Goal: Task Accomplishment & Management: Manage account settings

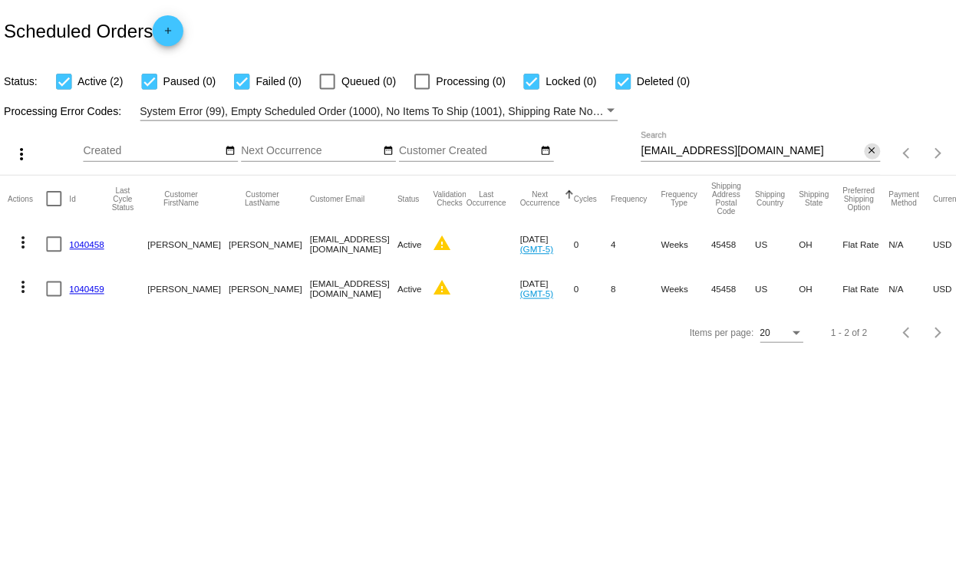
click at [863, 153] on mat-icon "close" at bounding box center [868, 150] width 11 height 12
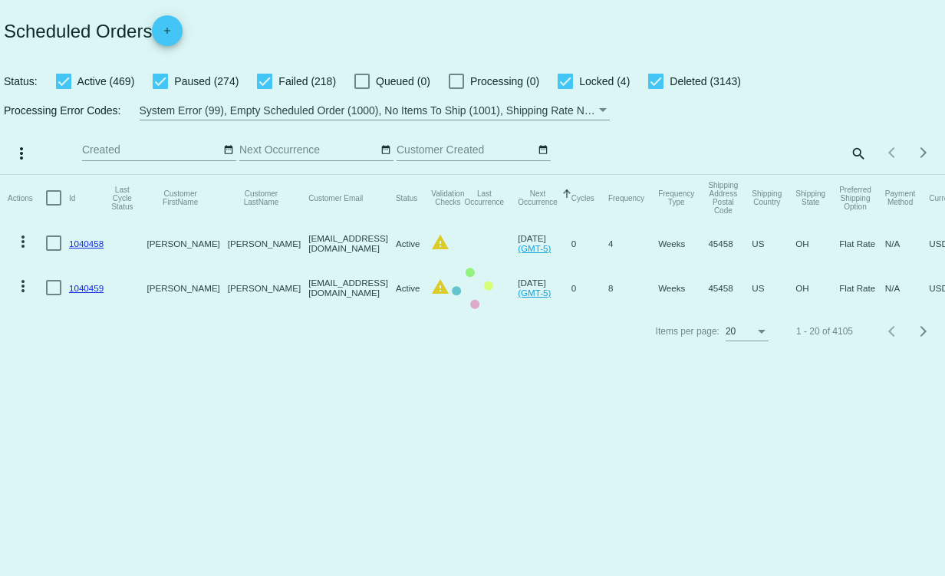
click at [856, 175] on mat-table "Actions Id Last Cycle Status Customer FirstName Customer LastName Customer Emai…" at bounding box center [472, 242] width 945 height 135
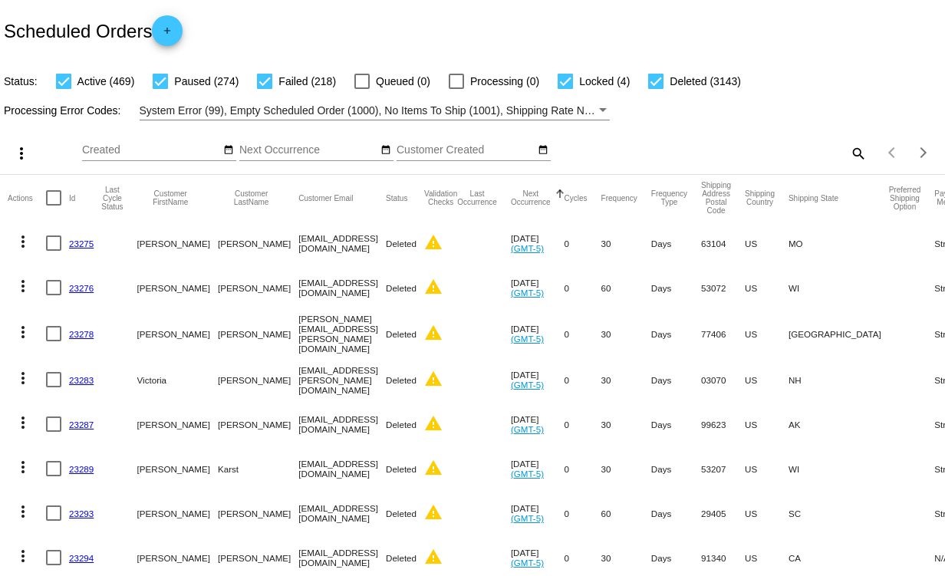
click at [848, 153] on mat-icon "search" at bounding box center [857, 153] width 18 height 24
click at [670, 148] on input "Search" at bounding box center [748, 150] width 235 height 12
paste input "[EMAIL_ADDRESS][DOMAIN_NAME]"
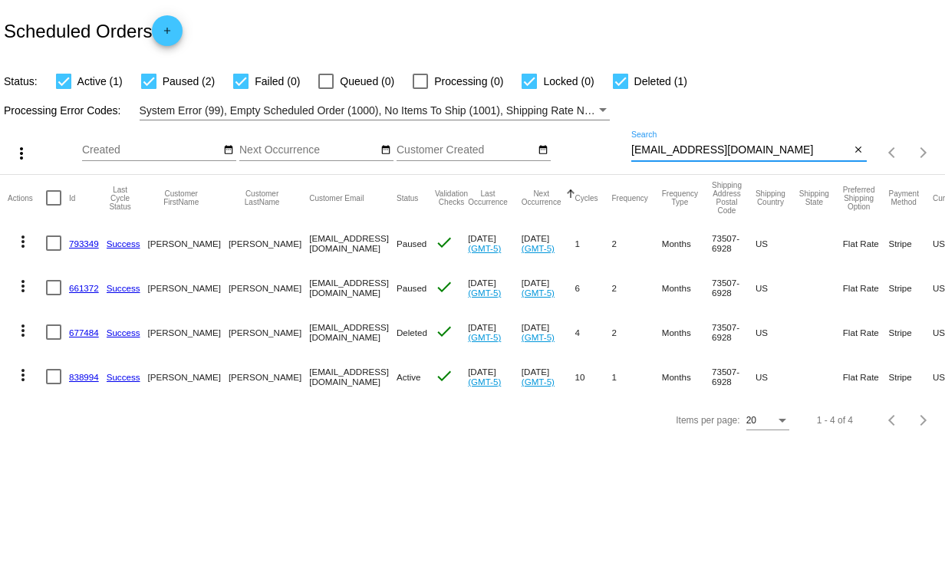
type input "[EMAIL_ADDRESS][DOMAIN_NAME]"
click at [812, 149] on input "[EMAIL_ADDRESS][DOMAIN_NAME]" at bounding box center [740, 150] width 219 height 12
click at [83, 378] on link "838994" at bounding box center [84, 377] width 30 height 10
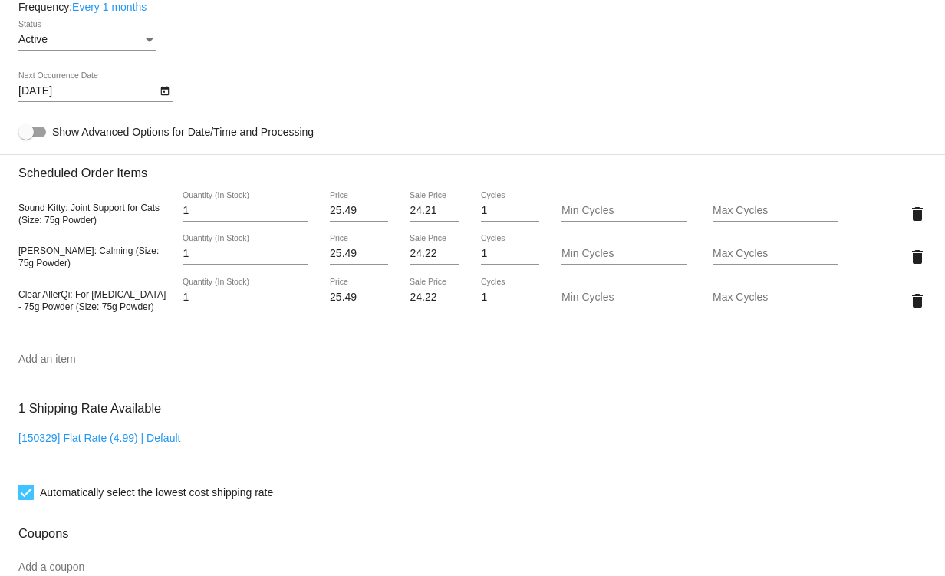
scroll to position [838, 0]
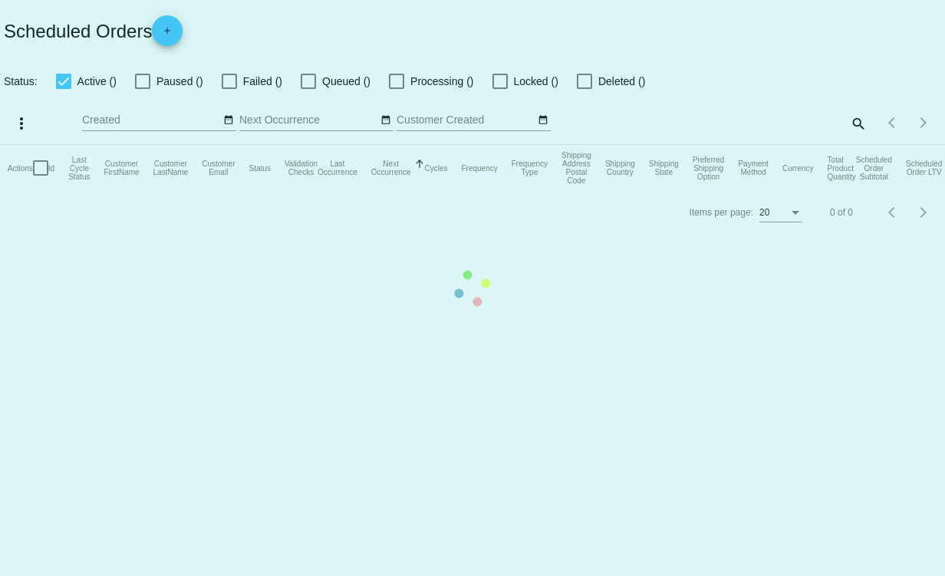
checkbox input "true"
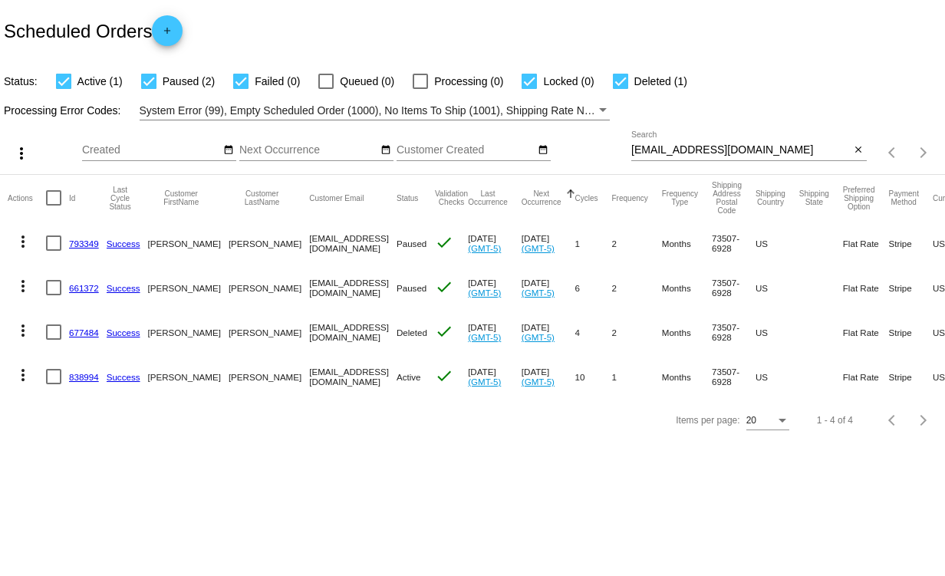
click at [24, 374] on mat-icon "more_vert" at bounding box center [23, 375] width 18 height 18
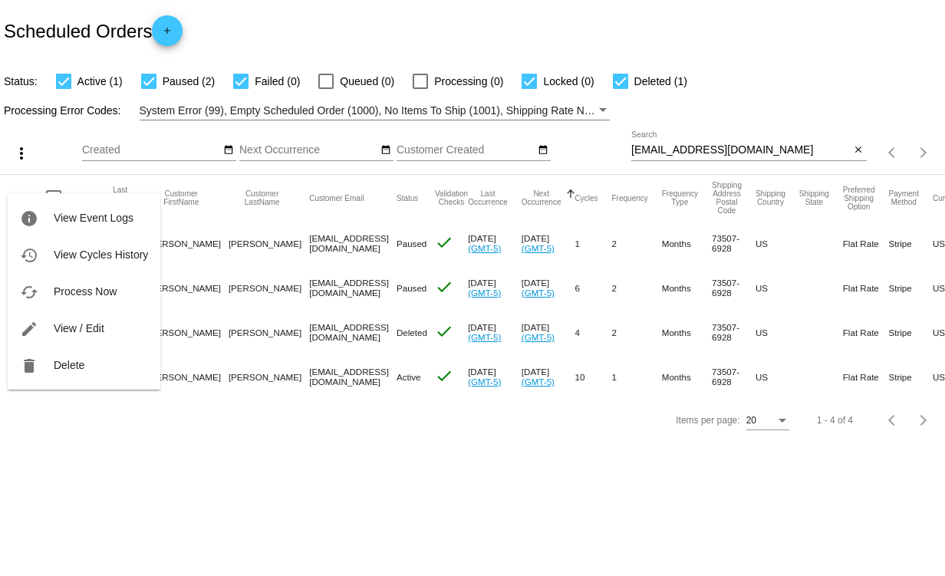
click at [70, 443] on div at bounding box center [472, 288] width 945 height 576
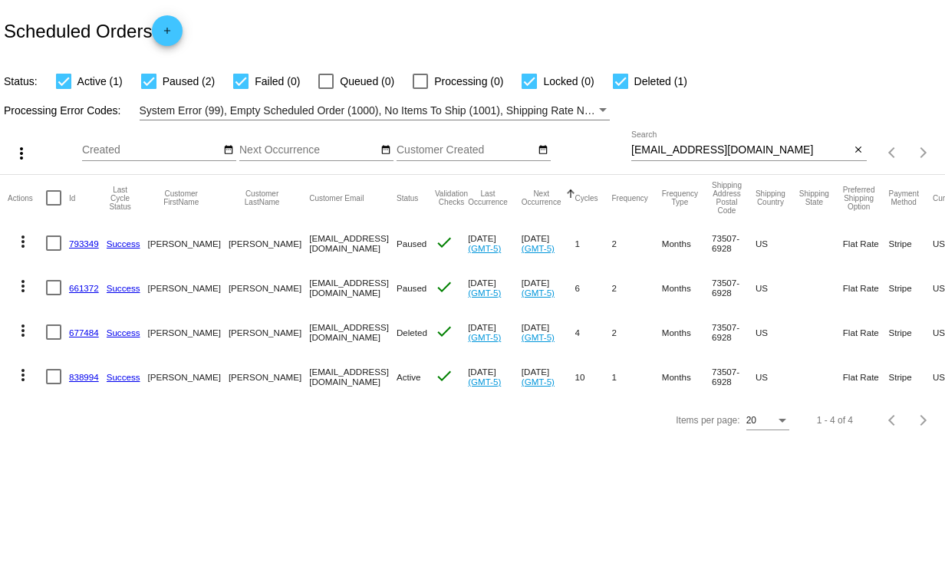
click at [81, 377] on link "838994" at bounding box center [84, 377] width 30 height 10
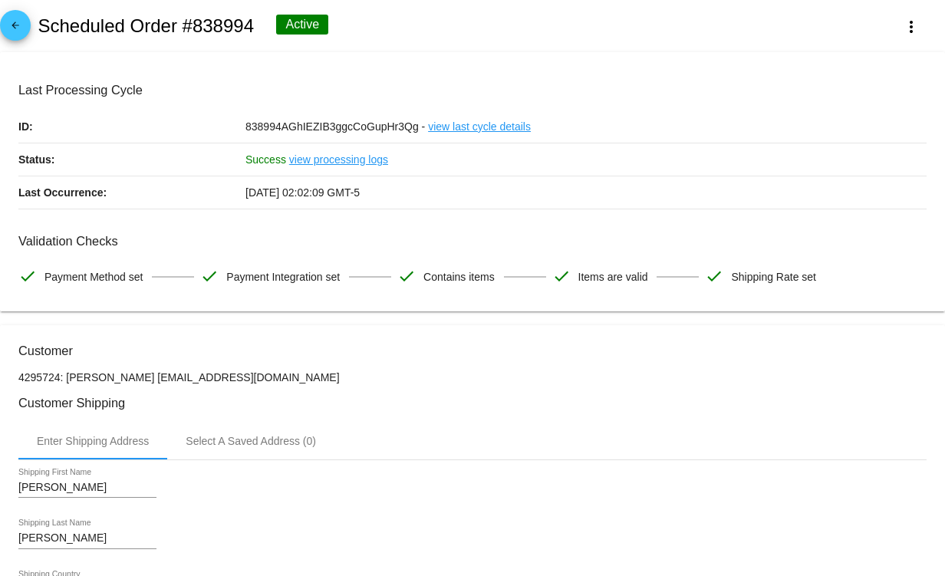
drag, startPoint x: 254, startPoint y: 25, endPoint x: 196, endPoint y: 25, distance: 58.3
click at [196, 25] on div "arrow_back Scheduled Order #838994 Active more_vert" at bounding box center [472, 26] width 945 height 52
copy h2 "838994"
click at [716, 44] on div "arrow_back Scheduled Order #838994 Active more_vert" at bounding box center [472, 26] width 945 height 52
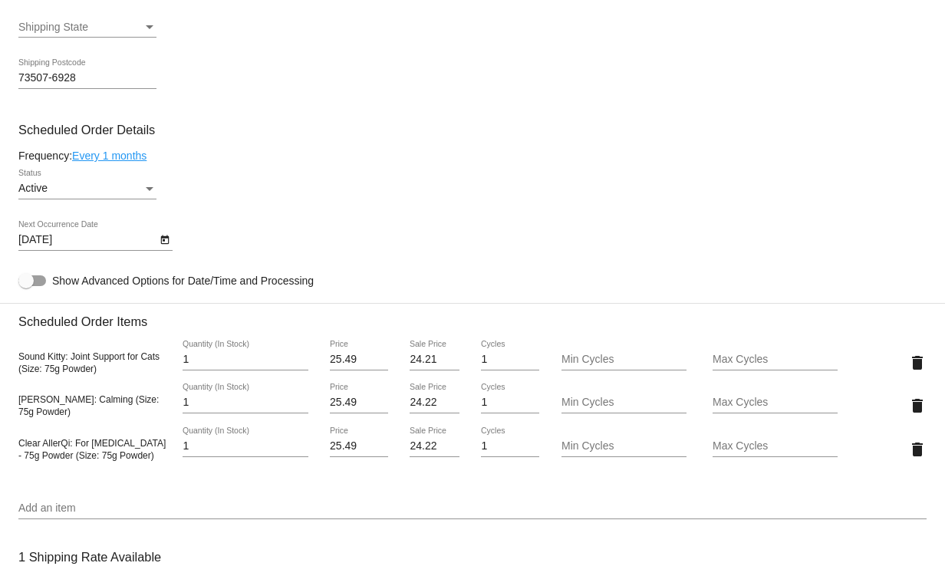
scroll to position [767, 0]
click at [152, 190] on div "Status" at bounding box center [150, 188] width 8 height 4
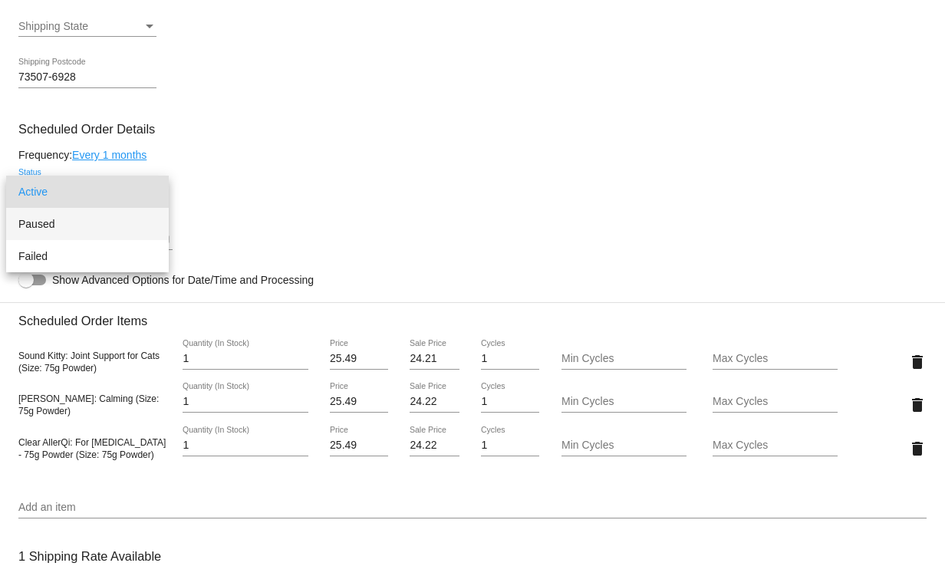
click at [64, 225] on span "Paused" at bounding box center [87, 224] width 138 height 32
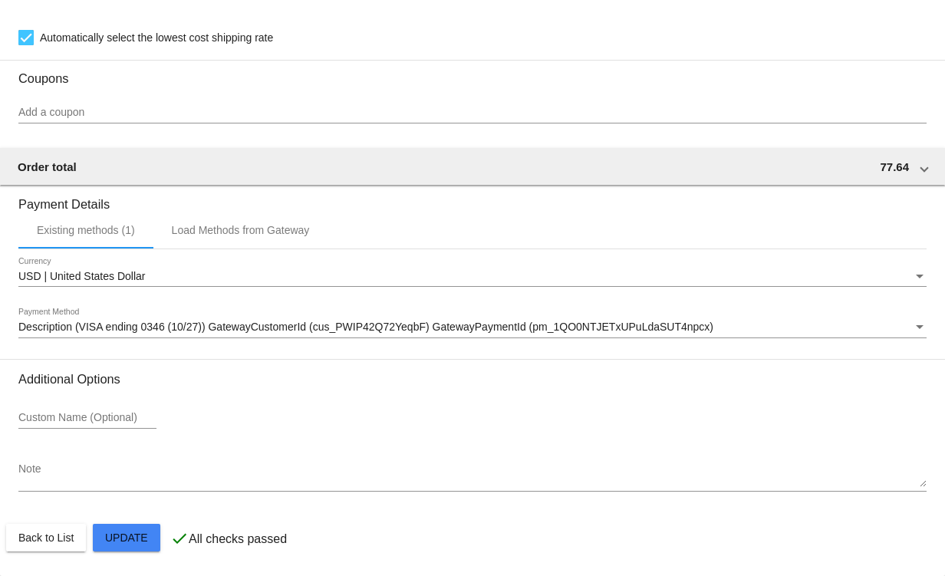
scroll to position [1375, 0]
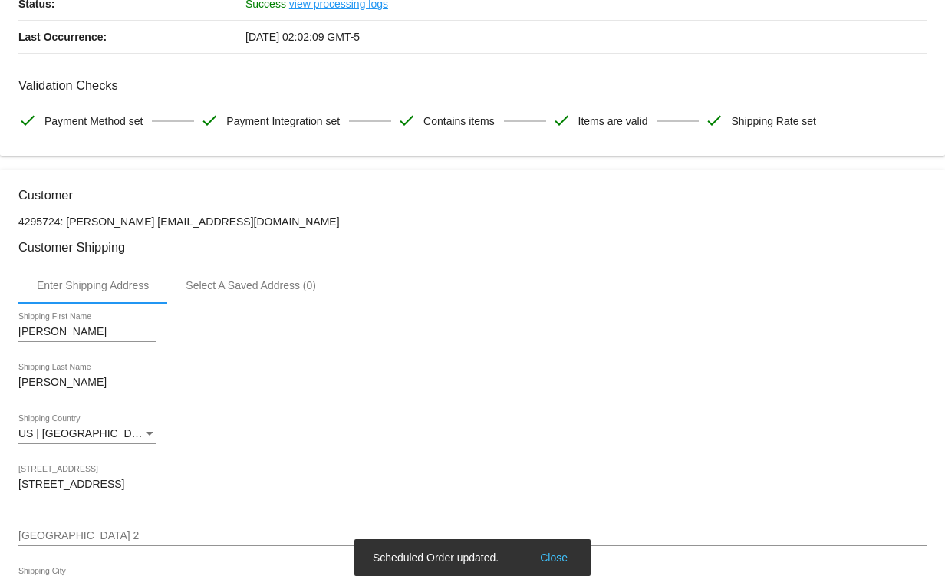
scroll to position [0, 0]
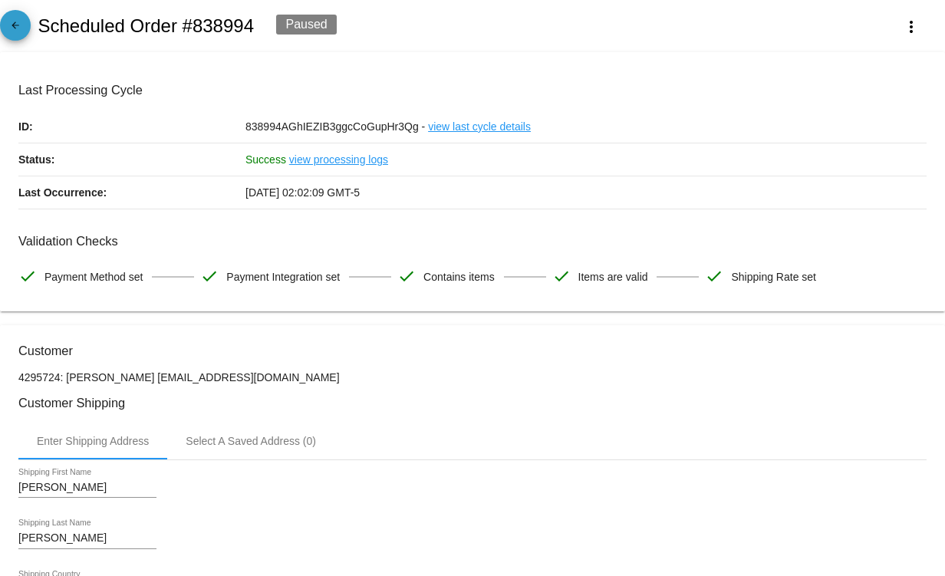
click at [15, 28] on mat-icon "arrow_back" at bounding box center [15, 29] width 18 height 18
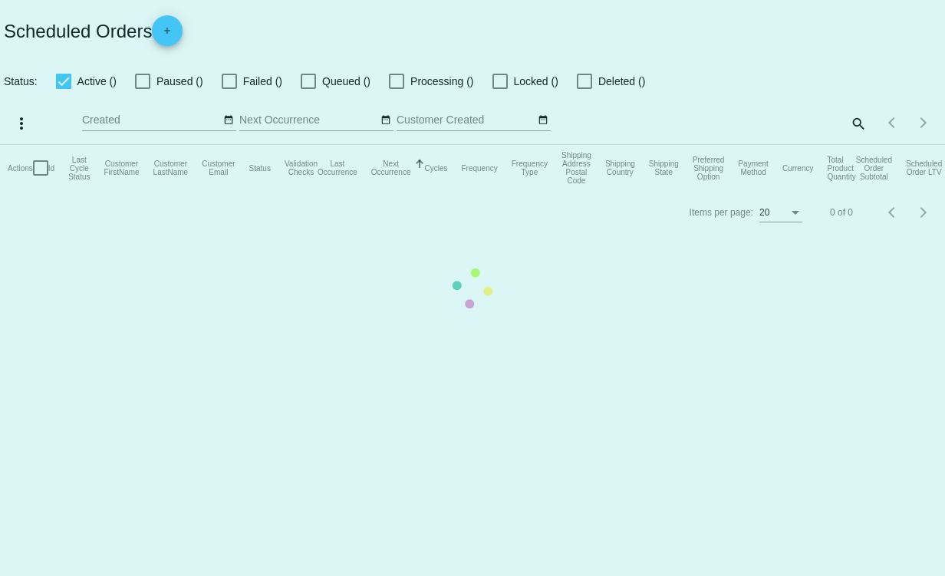
checkbox input "true"
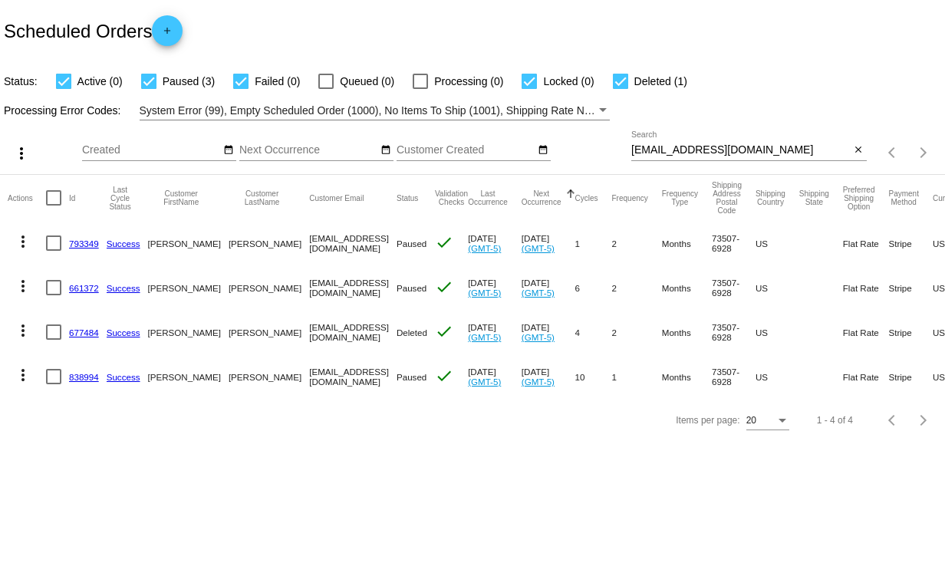
click at [81, 245] on link "793349" at bounding box center [84, 244] width 30 height 10
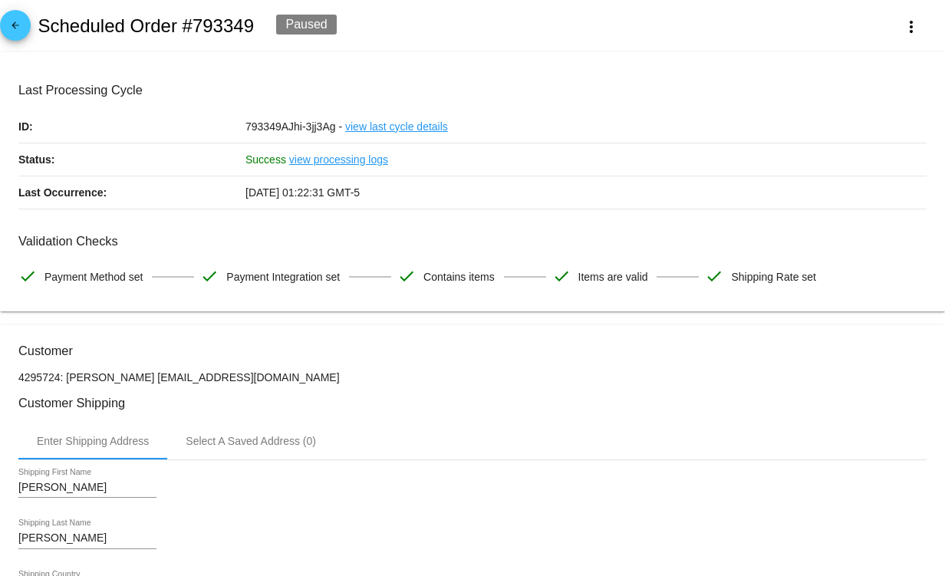
click at [14, 22] on mat-icon "arrow_back" at bounding box center [15, 29] width 18 height 18
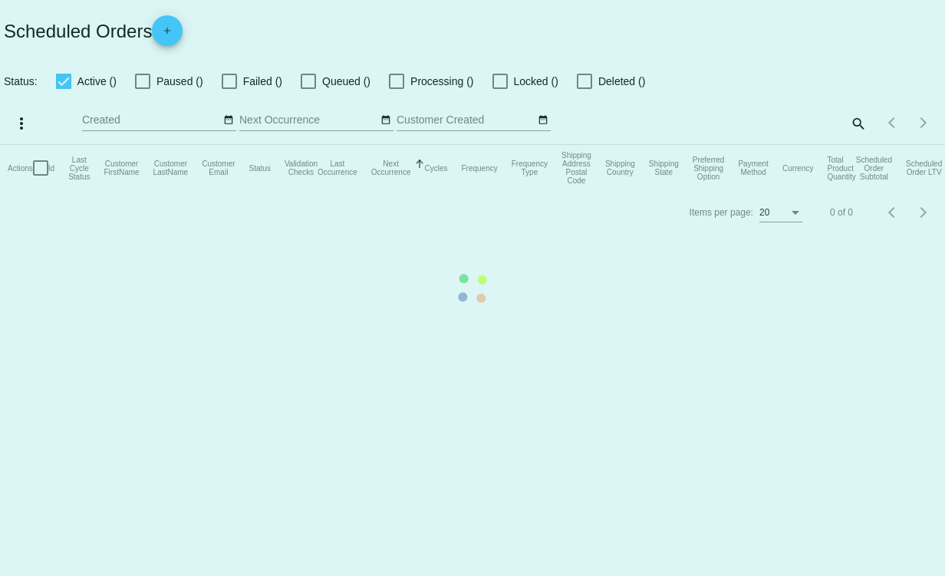
checkbox input "true"
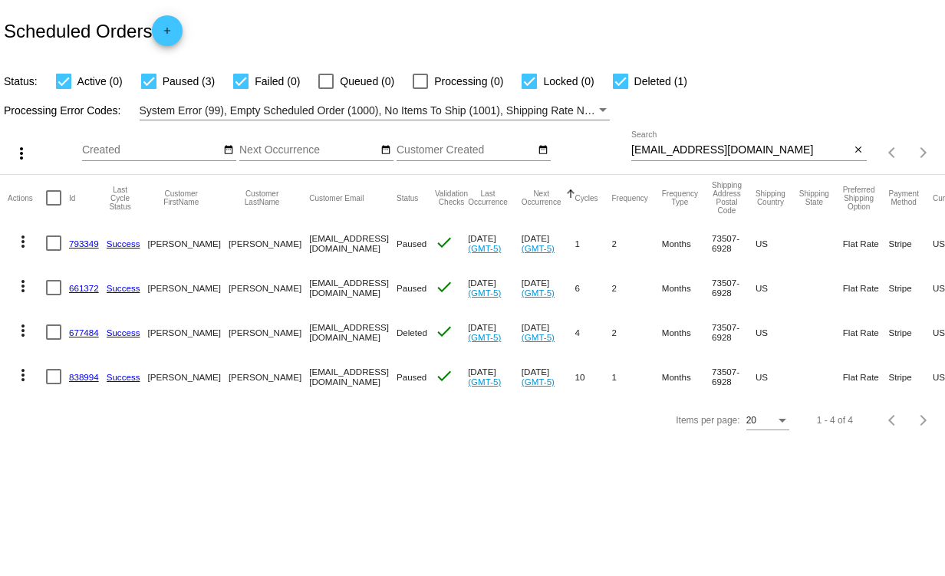
click at [79, 377] on link "838994" at bounding box center [84, 377] width 30 height 10
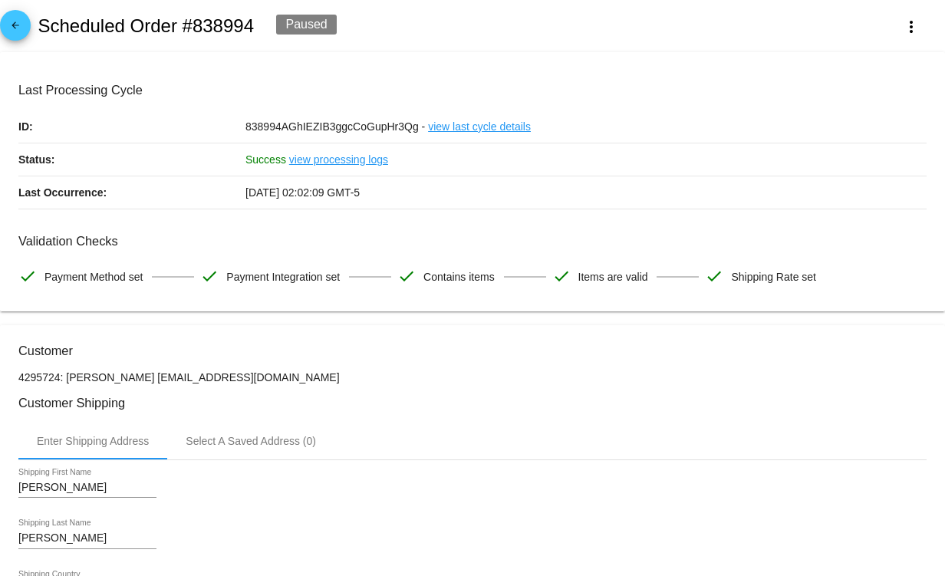
click at [15, 20] on mat-icon "arrow_back" at bounding box center [15, 29] width 18 height 18
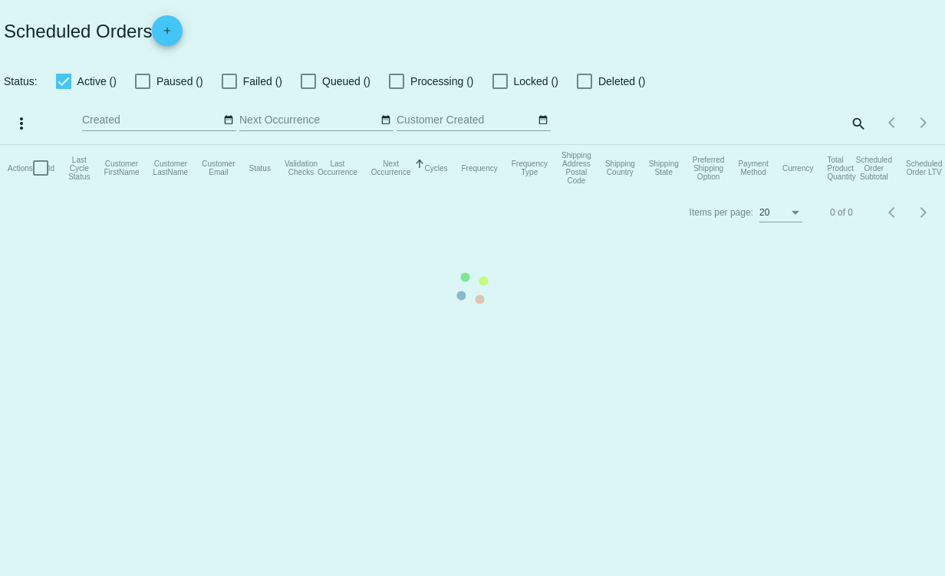
checkbox input "true"
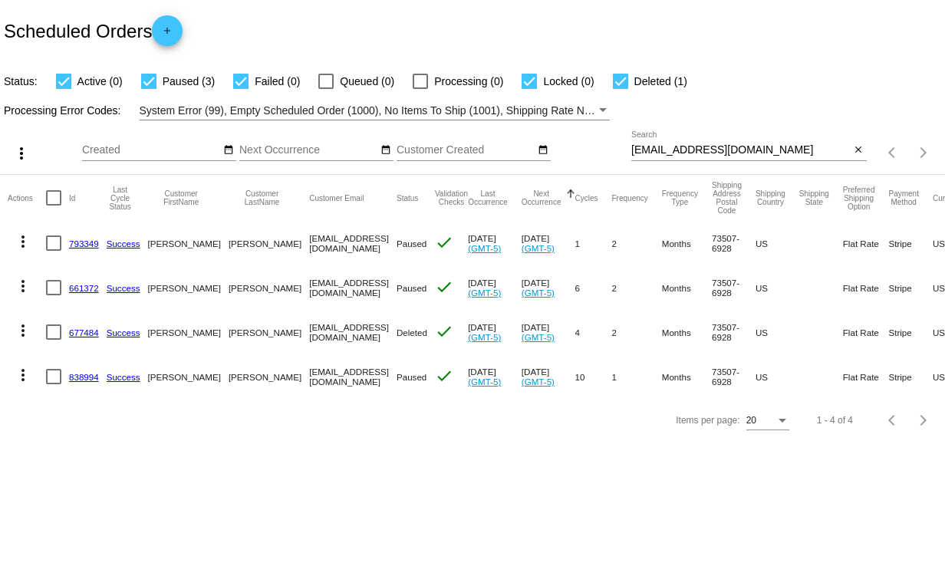
click at [86, 245] on link "793349" at bounding box center [84, 244] width 30 height 10
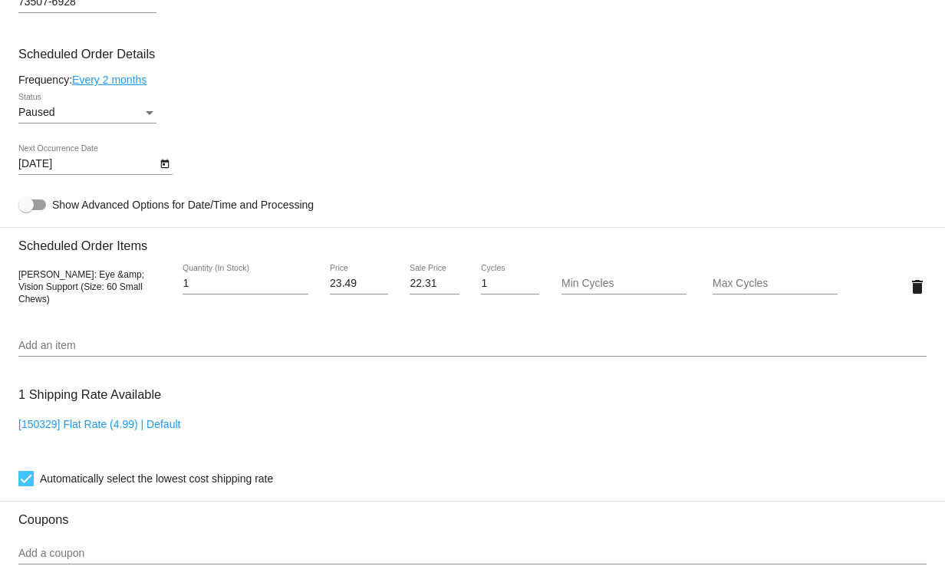
scroll to position [844, 0]
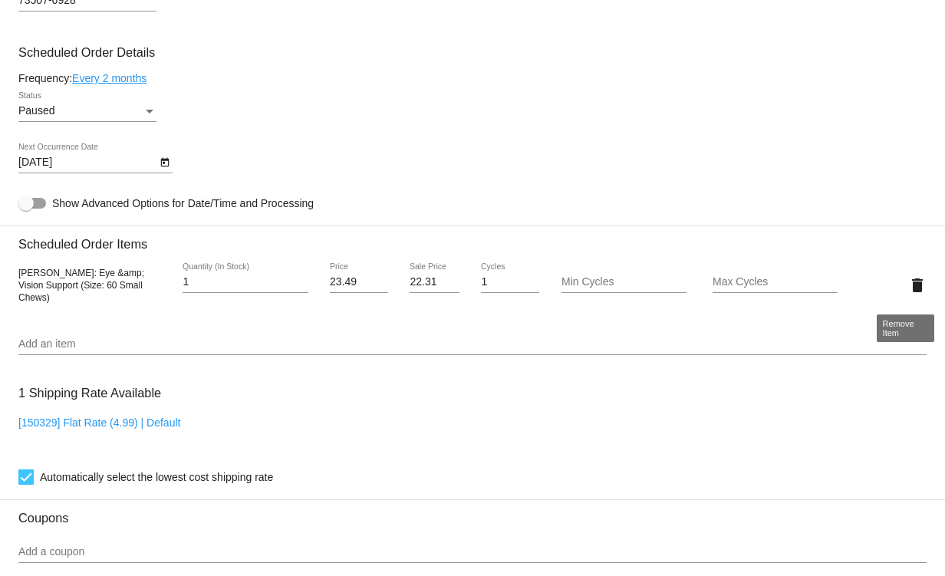
click at [908, 288] on mat-icon "delete" at bounding box center [917, 285] width 18 height 18
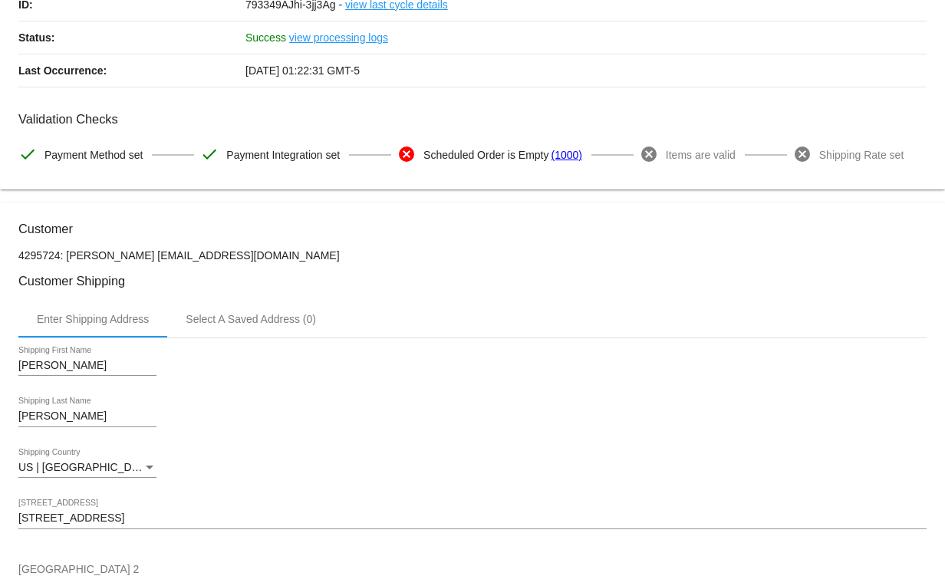
scroll to position [0, 0]
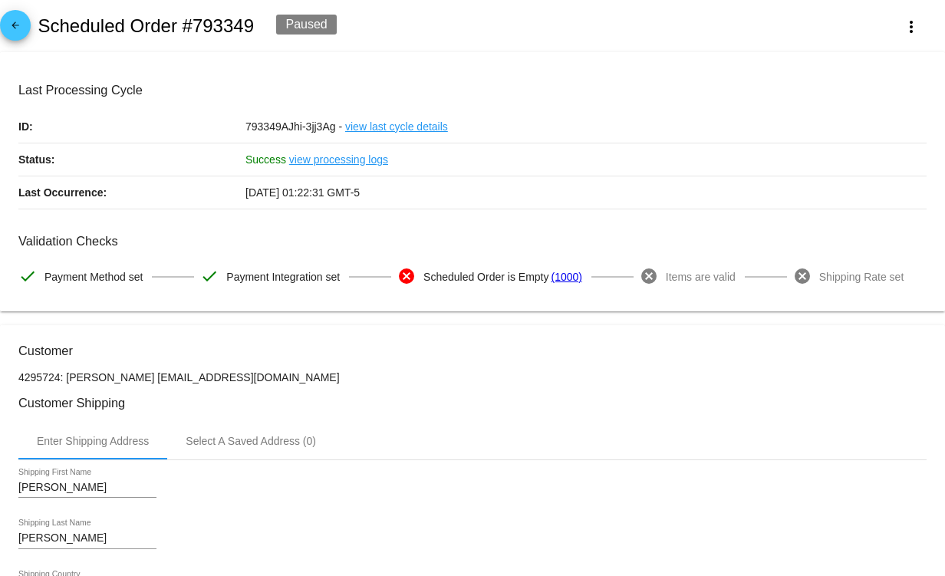
click at [12, 25] on mat-icon "arrow_back" at bounding box center [15, 29] width 18 height 18
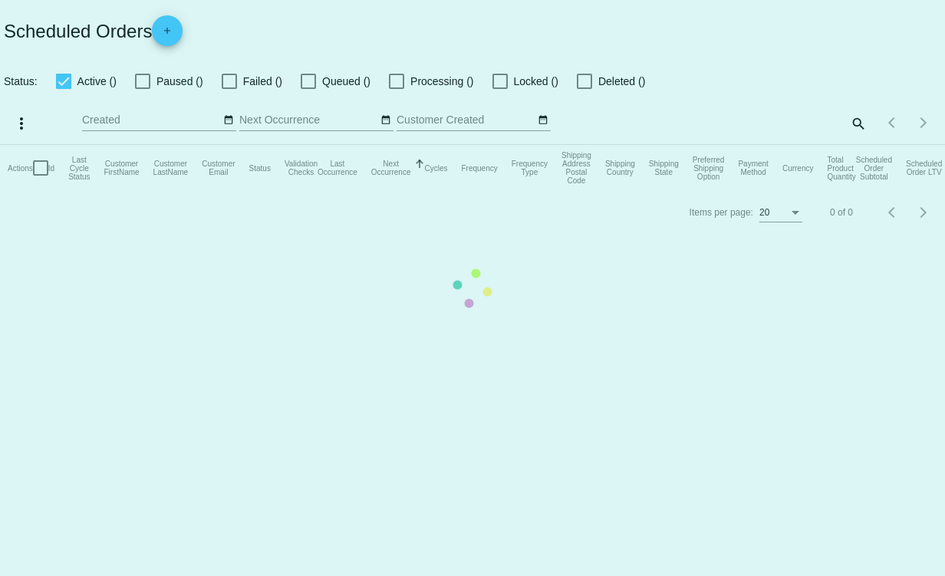
checkbox input "true"
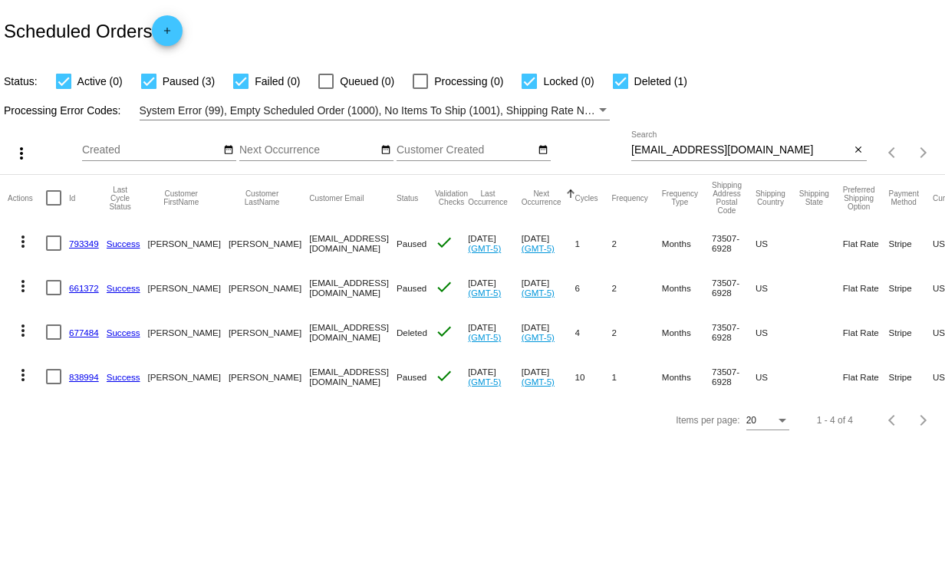
click at [87, 374] on link "838994" at bounding box center [84, 377] width 30 height 10
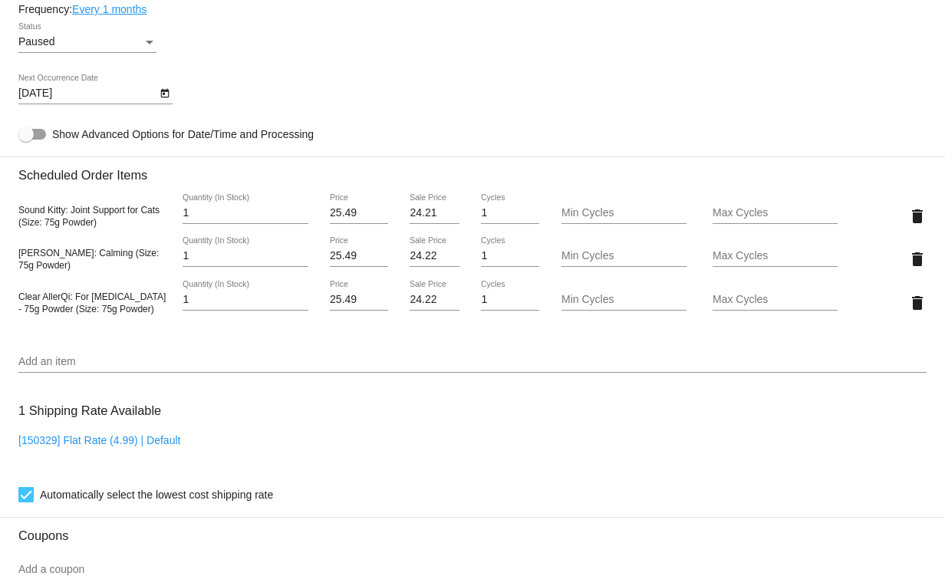
scroll to position [920, 0]
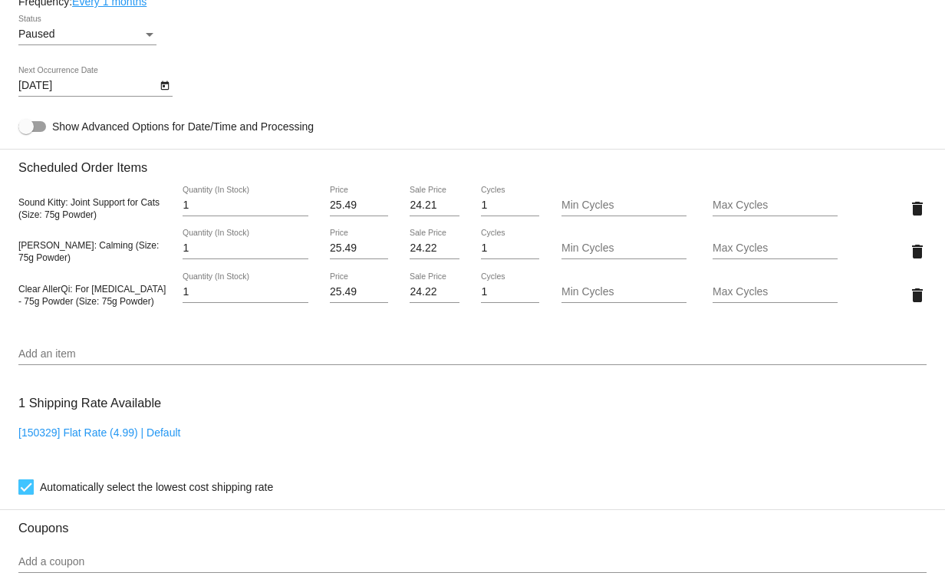
click at [56, 361] on input "Add an item" at bounding box center [472, 354] width 908 height 12
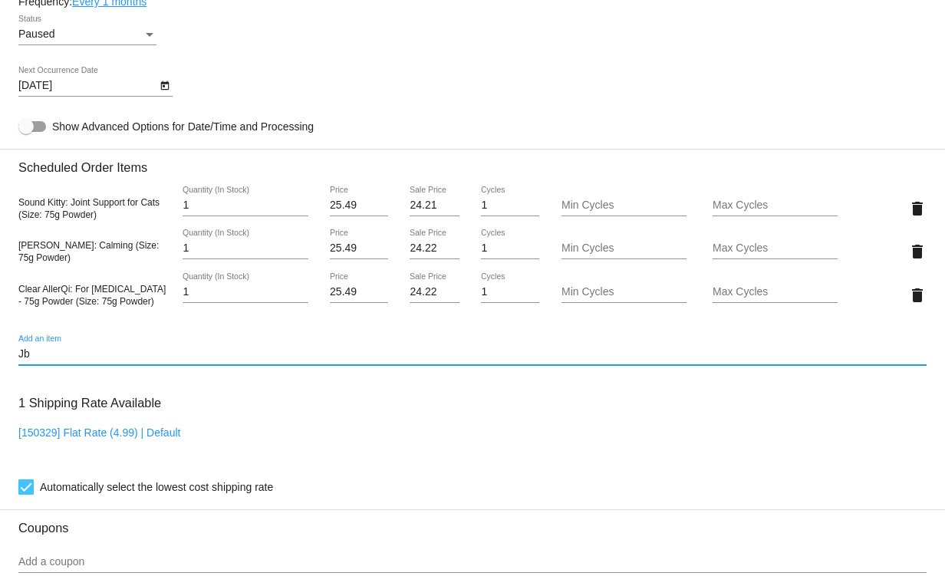
type input "J"
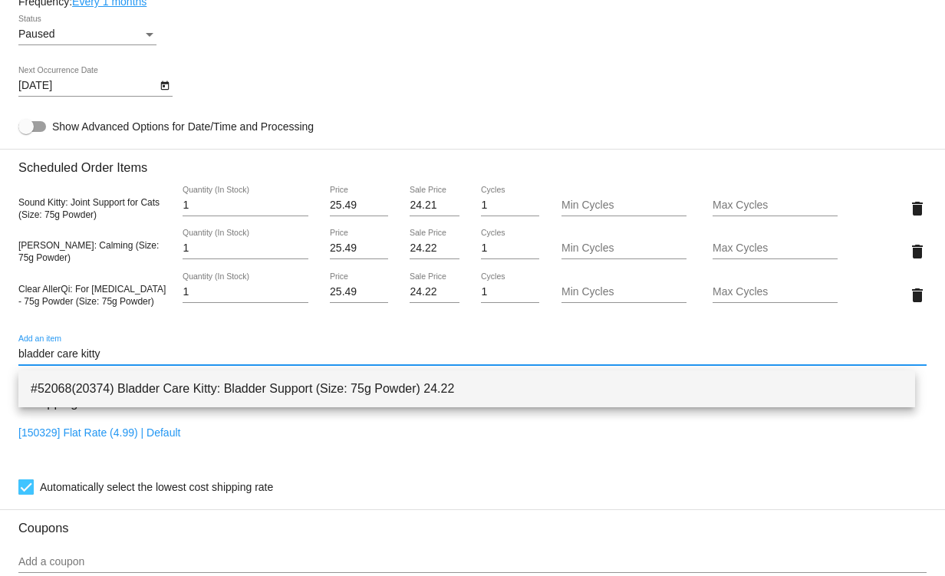
type input "bladder care kitty"
click at [202, 388] on span "#52068(20374) Bladder Care Kitty: Bladder Support (Size: 75g Powder) 24.22" at bounding box center [467, 388] width 872 height 37
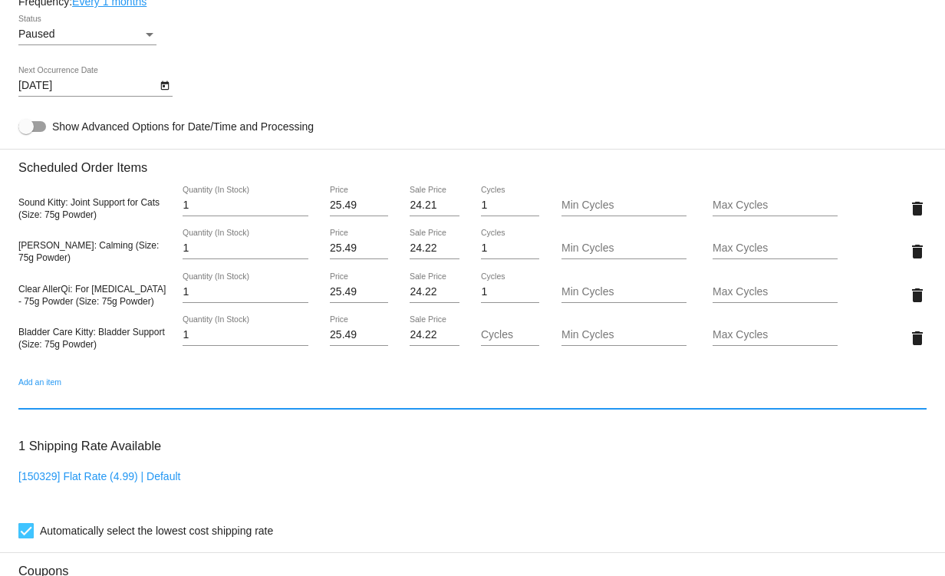
drag, startPoint x: 69, startPoint y: 402, endPoint x: 79, endPoint y: 419, distance: 19.6
click at [69, 402] on input "Add an item" at bounding box center [472, 398] width 908 height 12
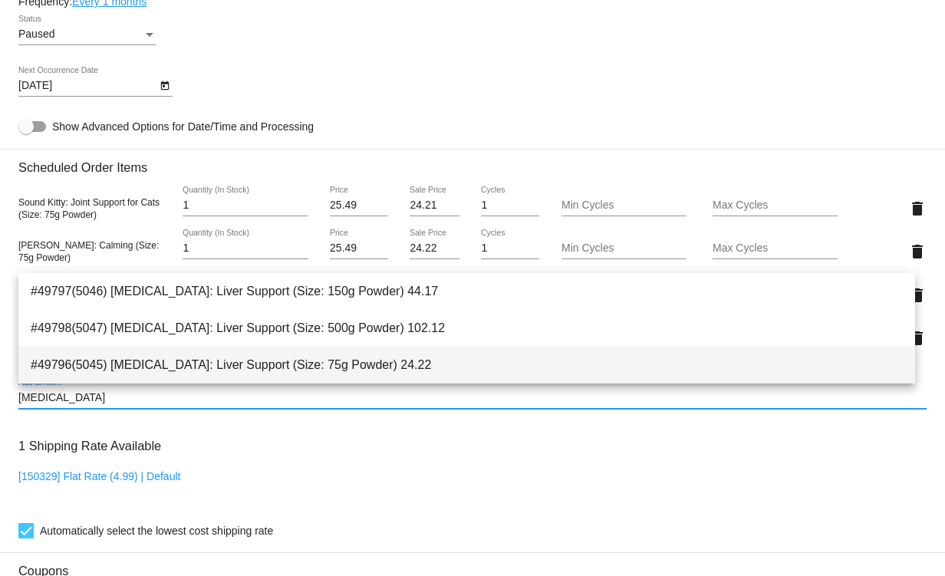
type input "[MEDICAL_DATA]"
click at [259, 364] on span "#49796(5045) [MEDICAL_DATA]: Liver Support (Size: 75g Powder) 24.22" at bounding box center [467, 365] width 872 height 37
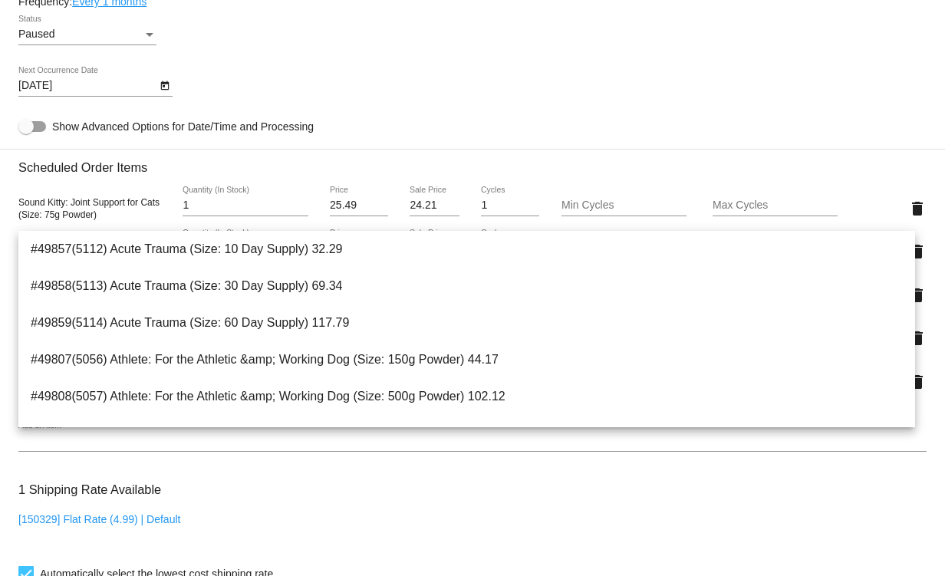
click at [644, 552] on div "[150329] Flat Rate (4.99) | Default" at bounding box center [472, 535] width 908 height 44
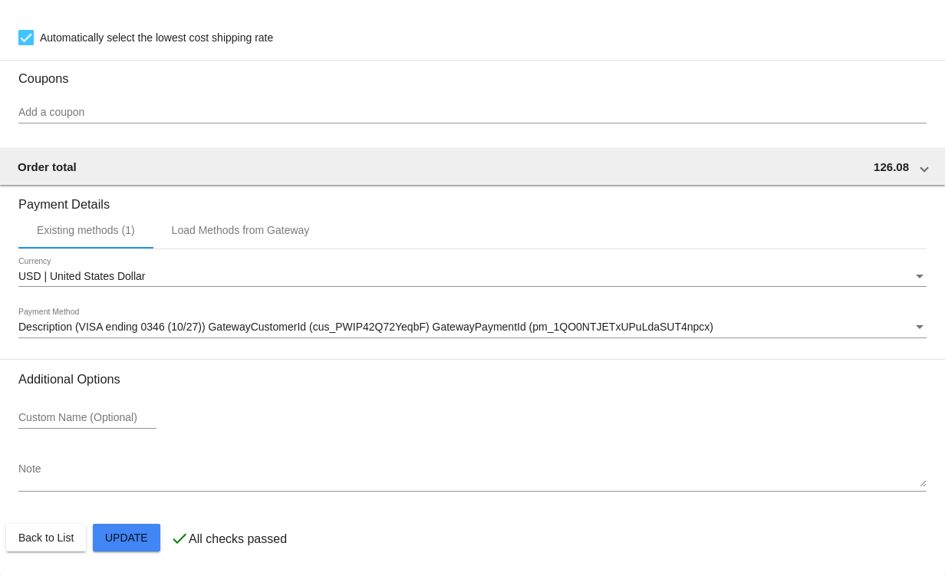
scroll to position [1462, 0]
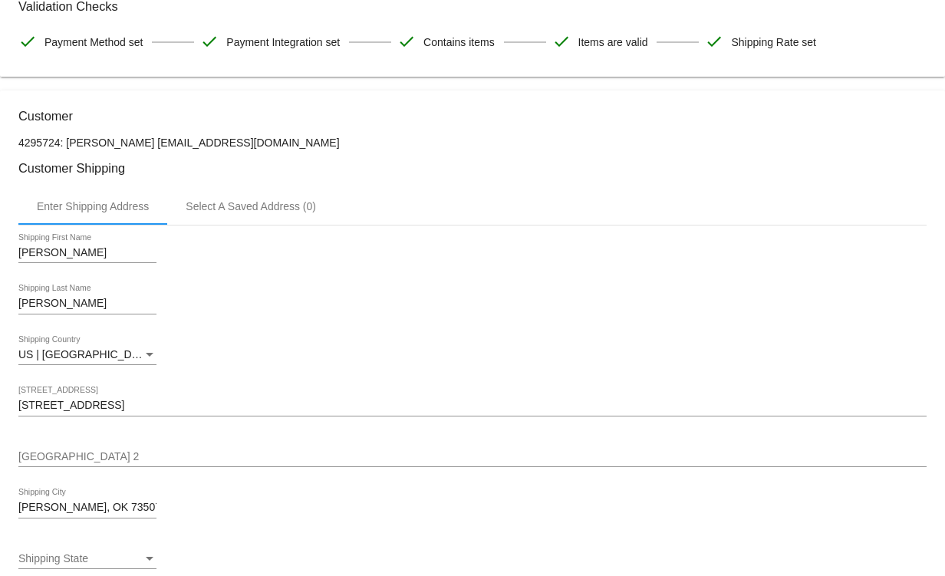
scroll to position [0, 0]
